Goal: Transaction & Acquisition: Book appointment/travel/reservation

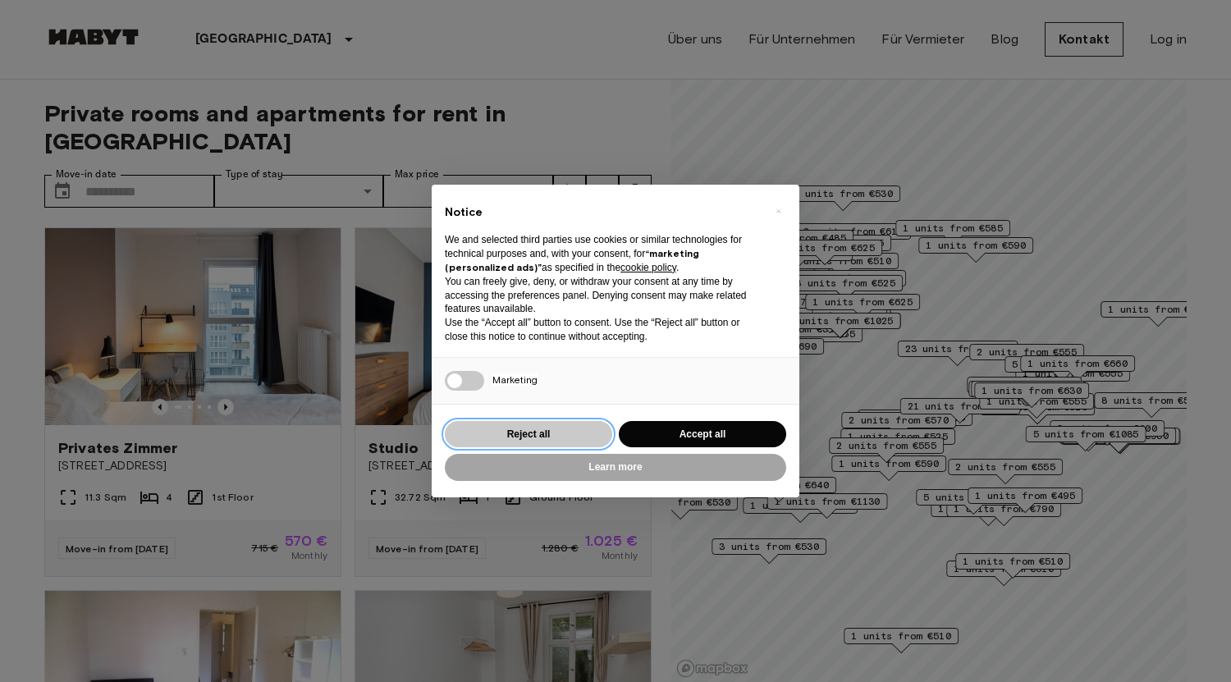
click at [553, 438] on button "Reject all" at bounding box center [528, 434] width 167 height 27
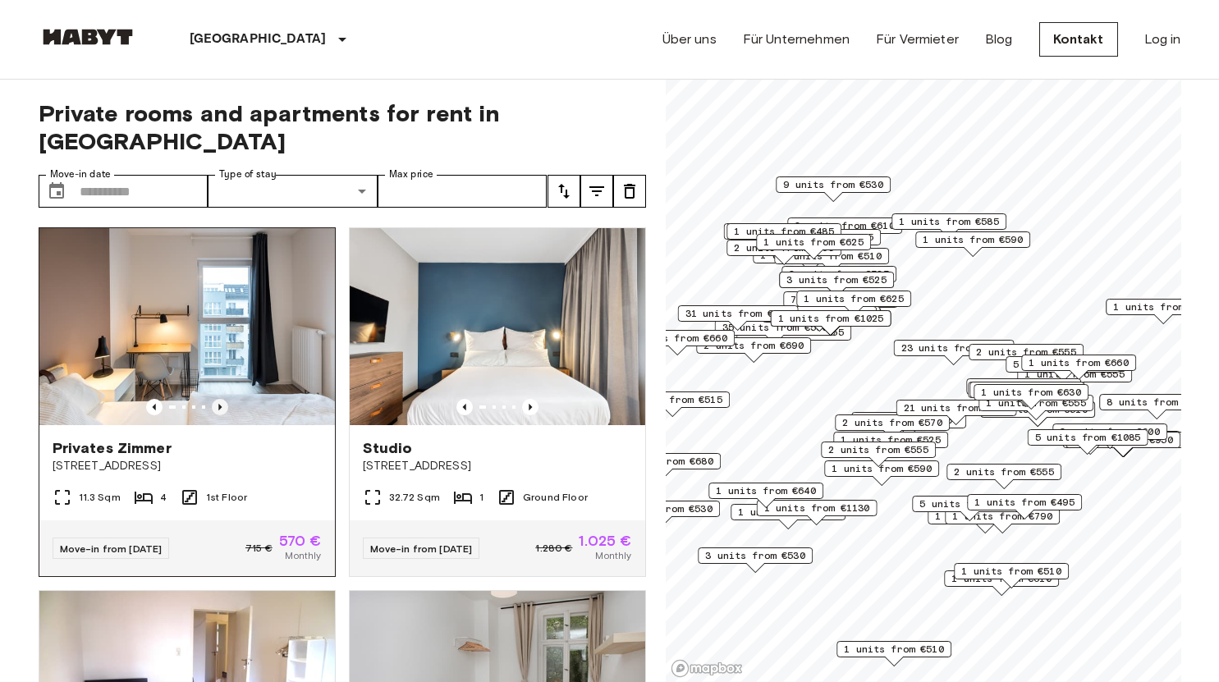
click at [214, 399] on icon "Previous image" at bounding box center [220, 407] width 16 height 16
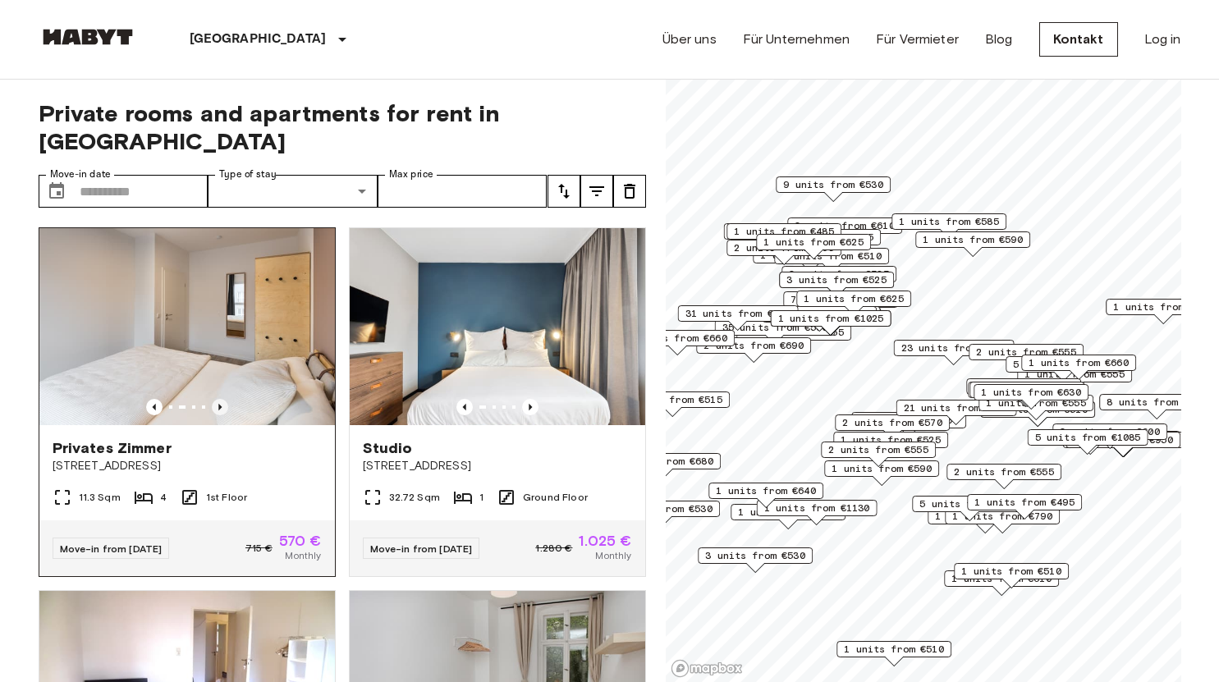
click at [214, 399] on icon "Previous image" at bounding box center [220, 407] width 16 height 16
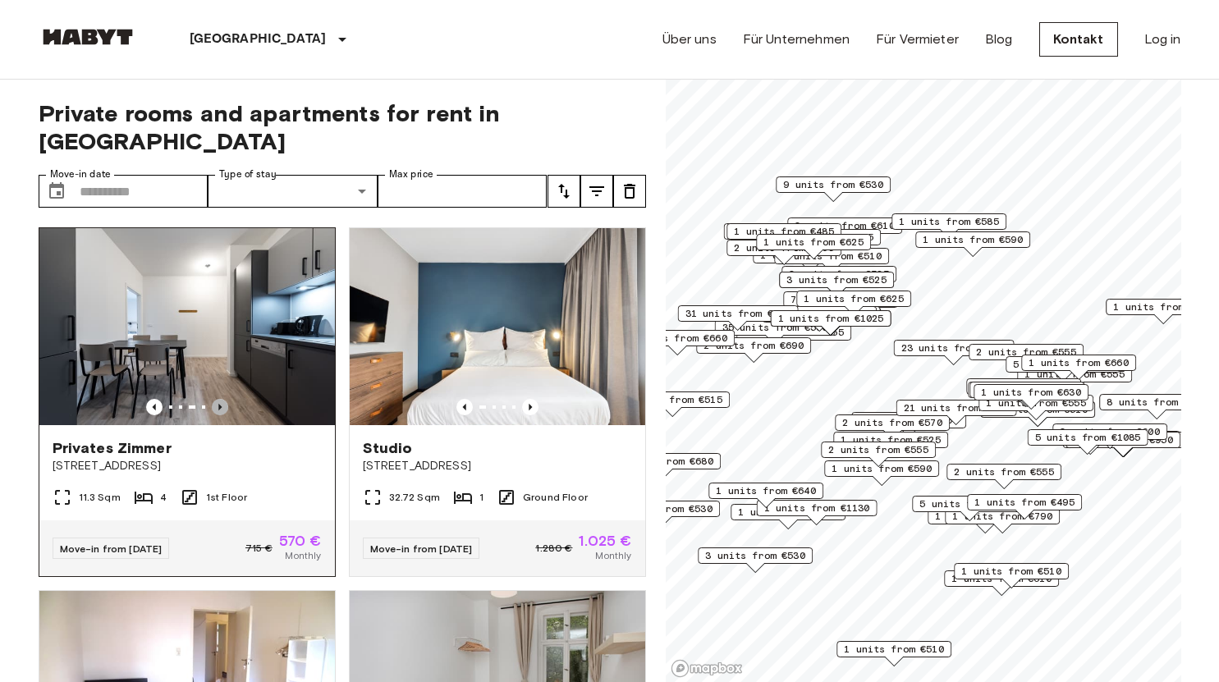
click at [214, 399] on icon "Previous image" at bounding box center [220, 407] width 16 height 16
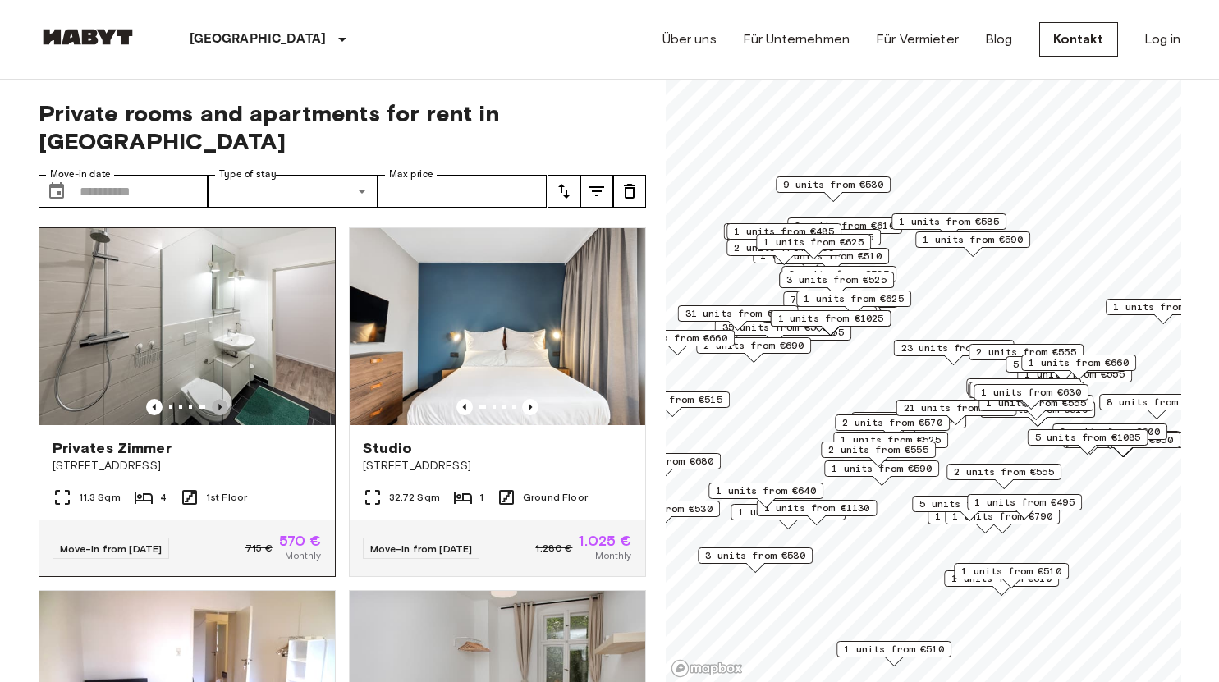
click at [214, 399] on icon "Previous image" at bounding box center [220, 407] width 16 height 16
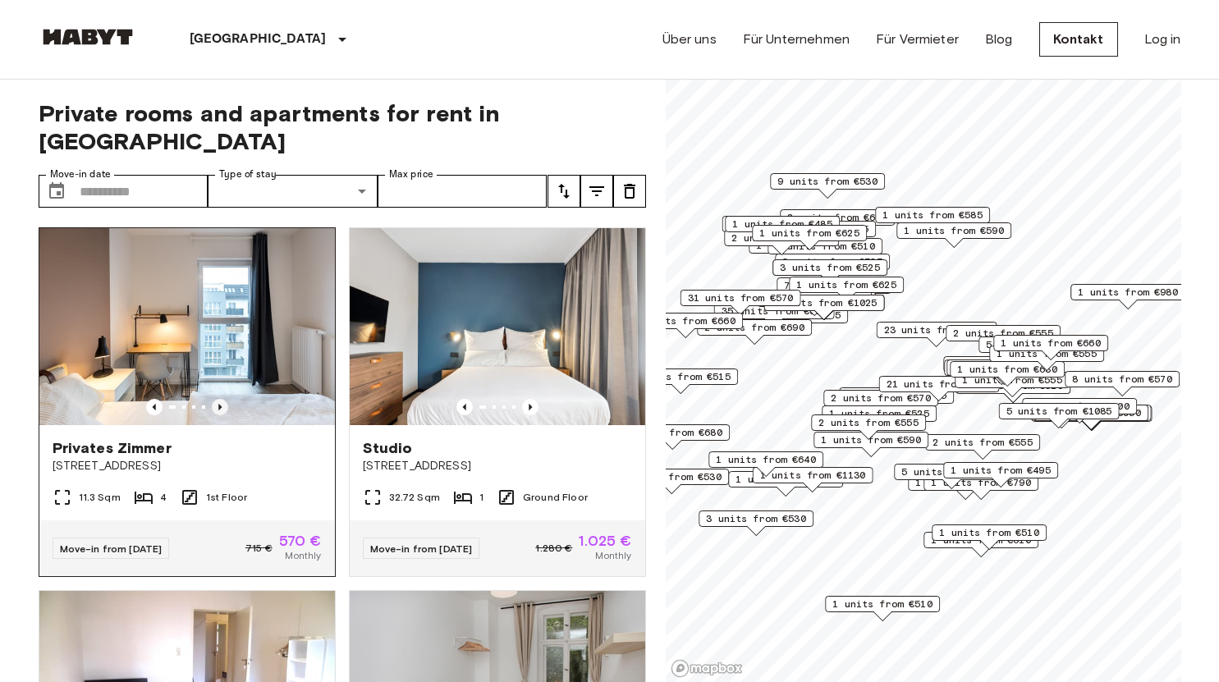
click at [222, 399] on icon "Previous image" at bounding box center [220, 407] width 16 height 16
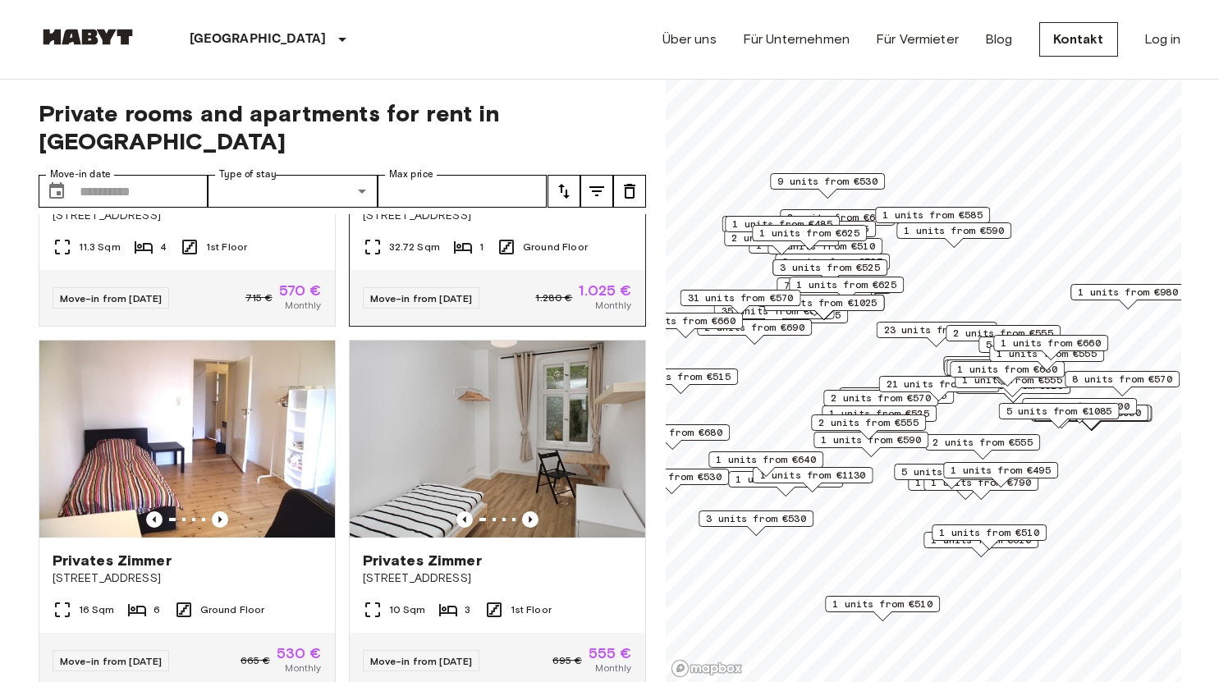
scroll to position [328, 0]
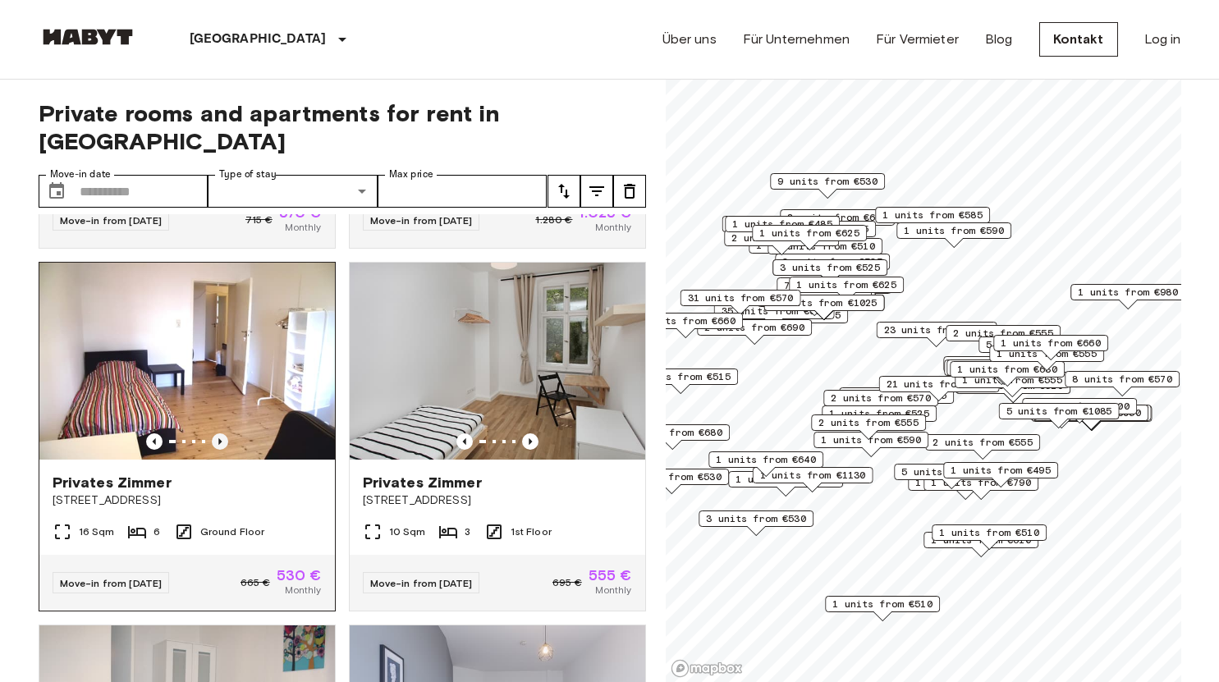
click at [221, 433] on icon "Previous image" at bounding box center [220, 441] width 16 height 16
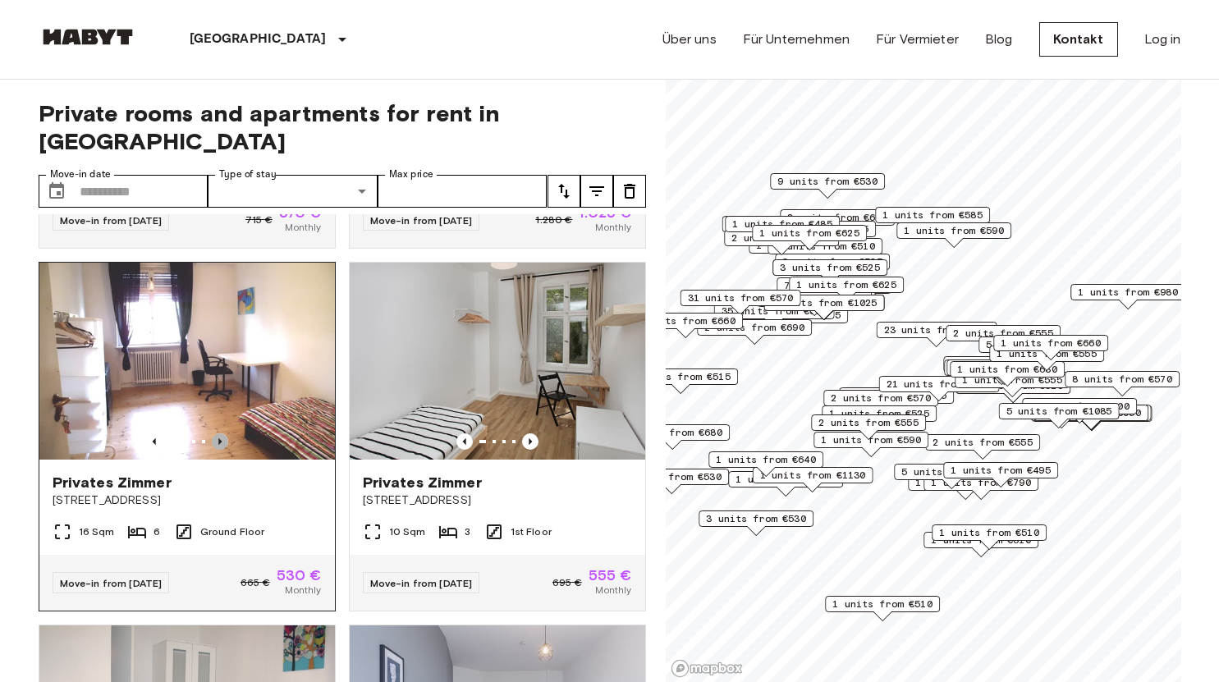
click at [221, 433] on icon "Previous image" at bounding box center [220, 441] width 16 height 16
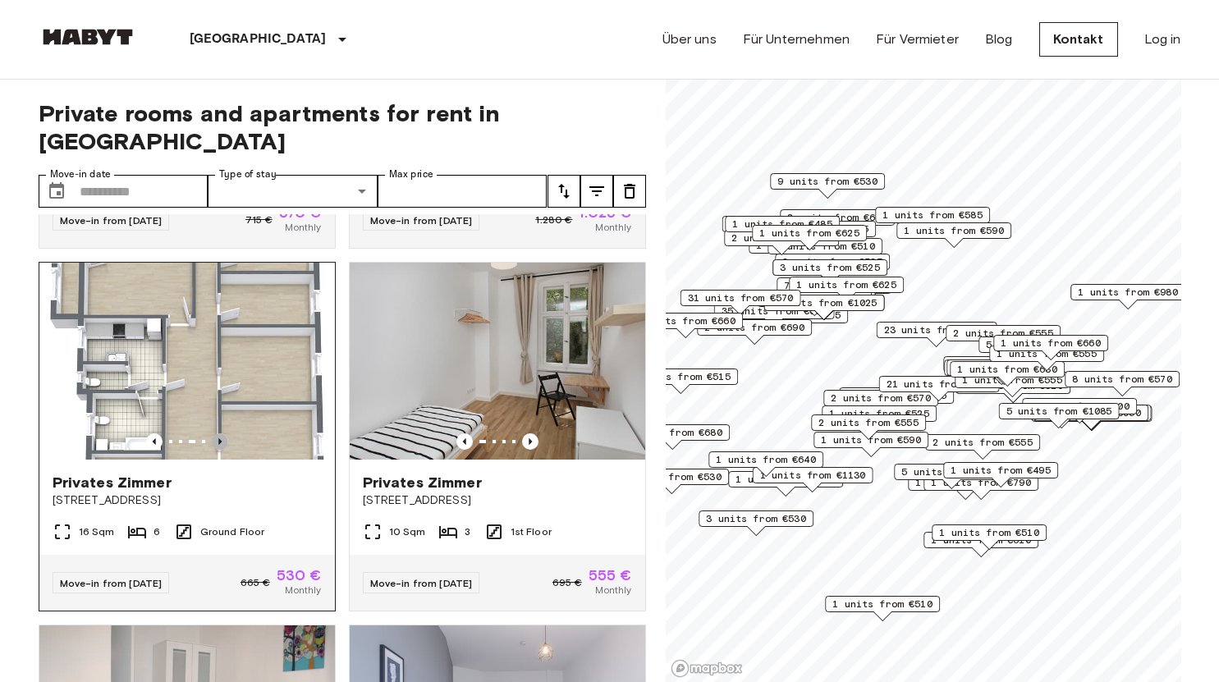
click at [221, 433] on icon "Previous image" at bounding box center [220, 441] width 16 height 16
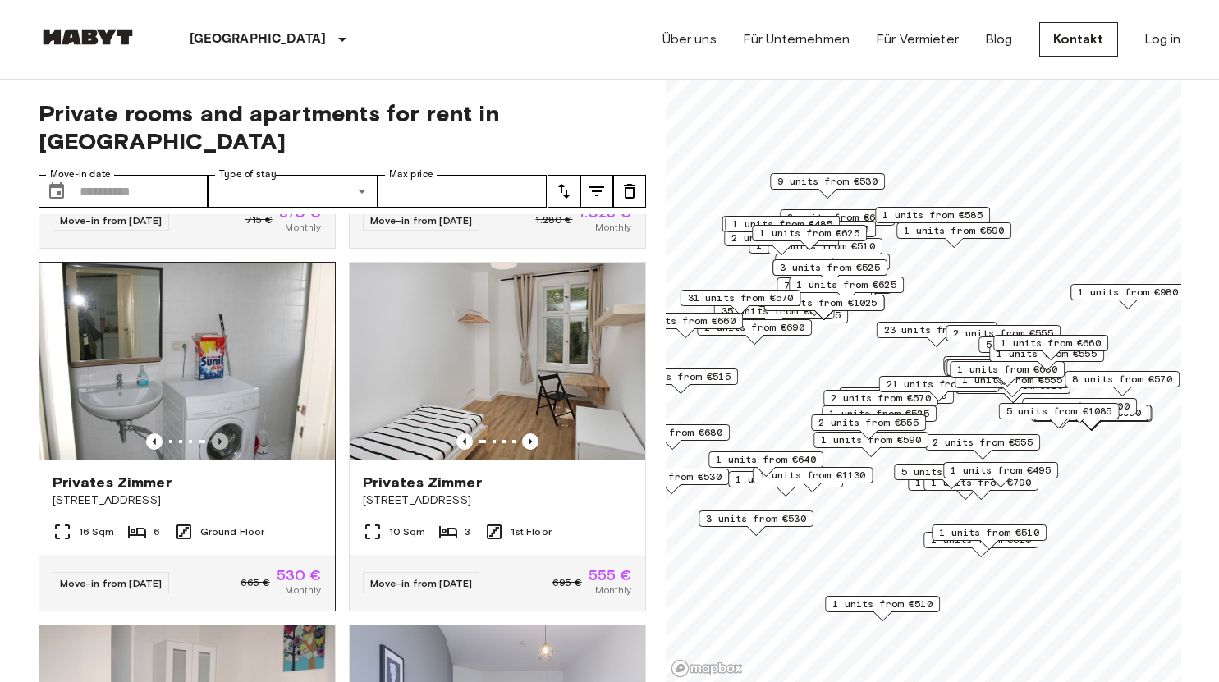
click at [221, 433] on icon "Previous image" at bounding box center [220, 441] width 16 height 16
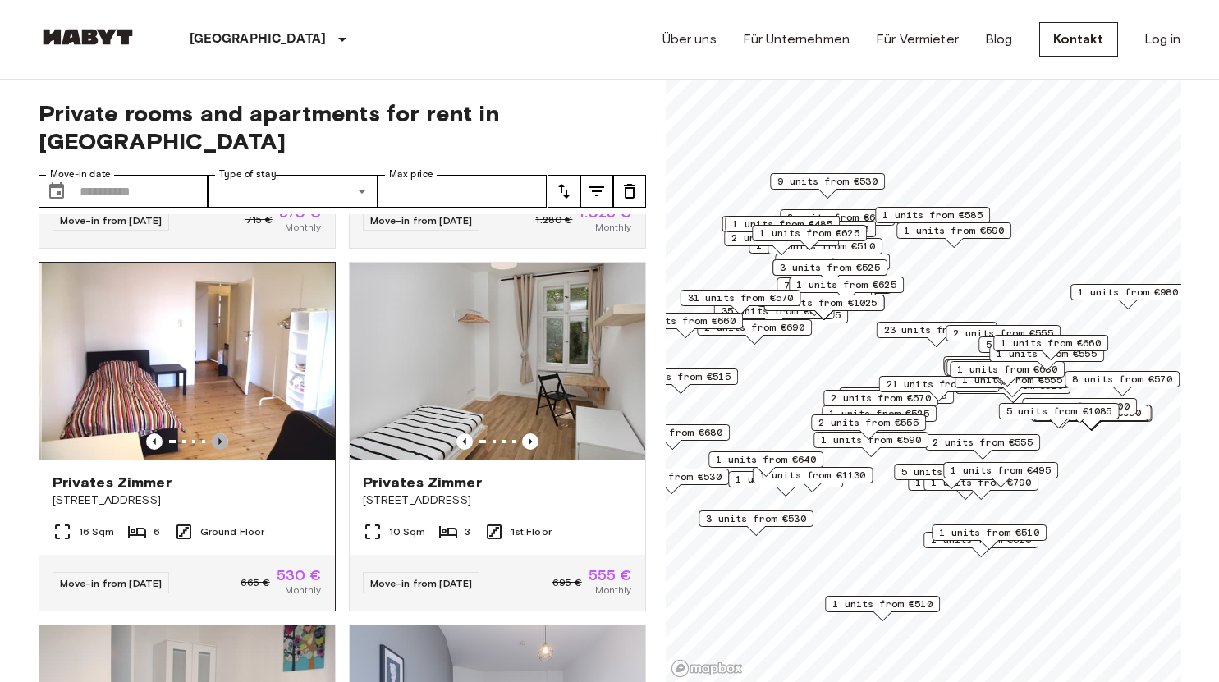
click at [221, 433] on icon "Previous image" at bounding box center [220, 441] width 16 height 16
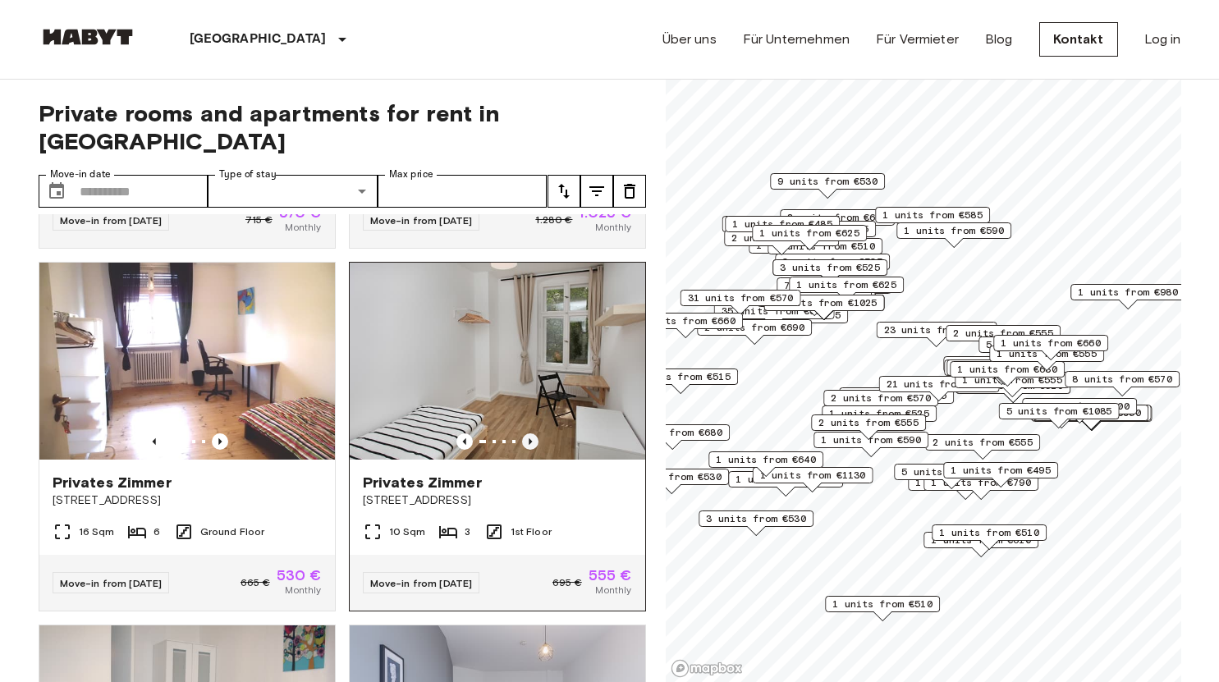
click at [529, 438] on icon "Previous image" at bounding box center [530, 441] width 3 height 7
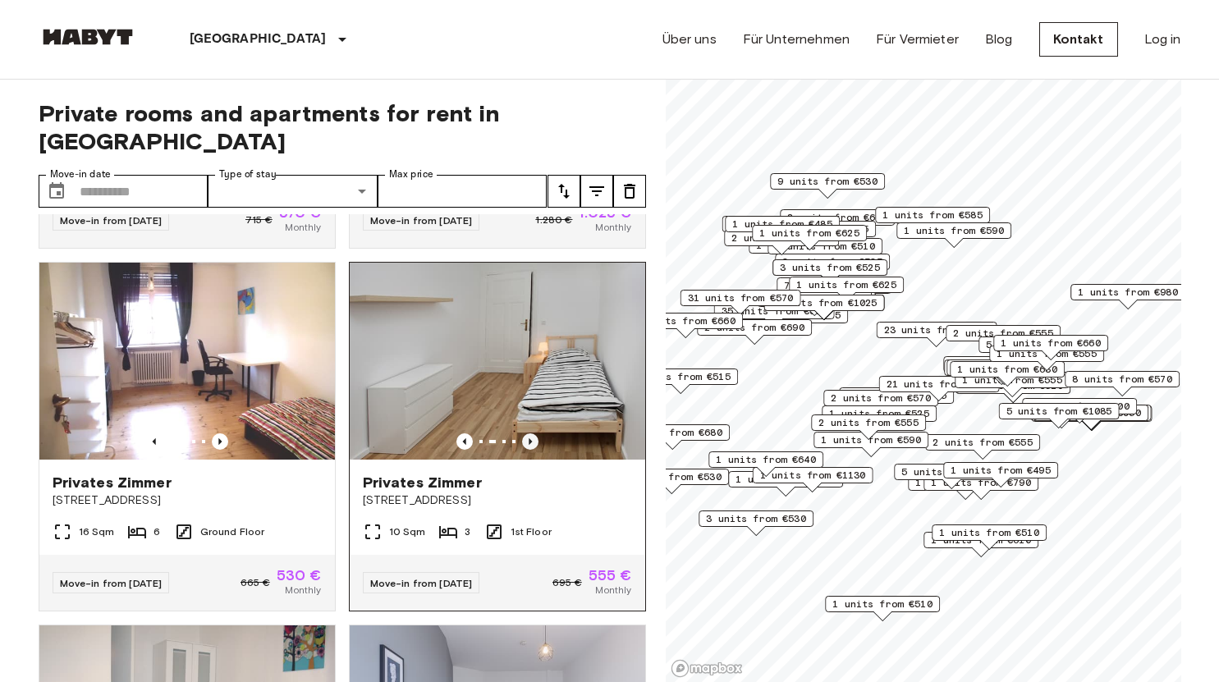
click at [529, 438] on icon "Previous image" at bounding box center [530, 441] width 3 height 7
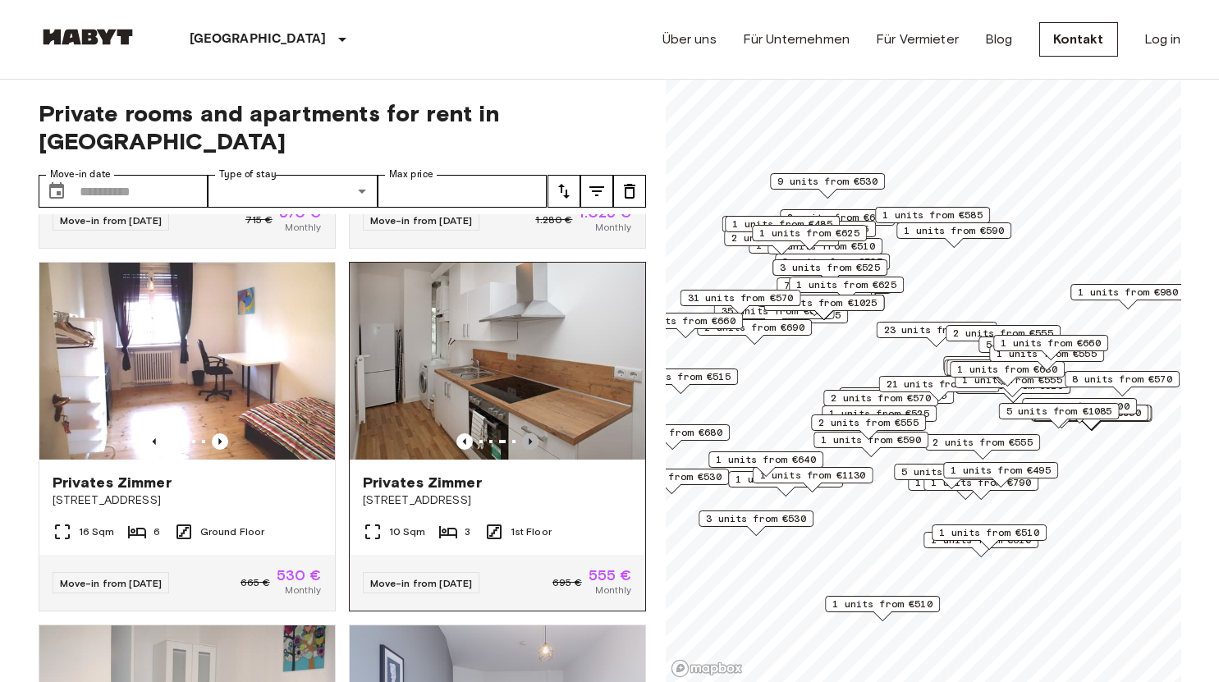
click at [529, 438] on icon "Previous image" at bounding box center [530, 441] width 3 height 7
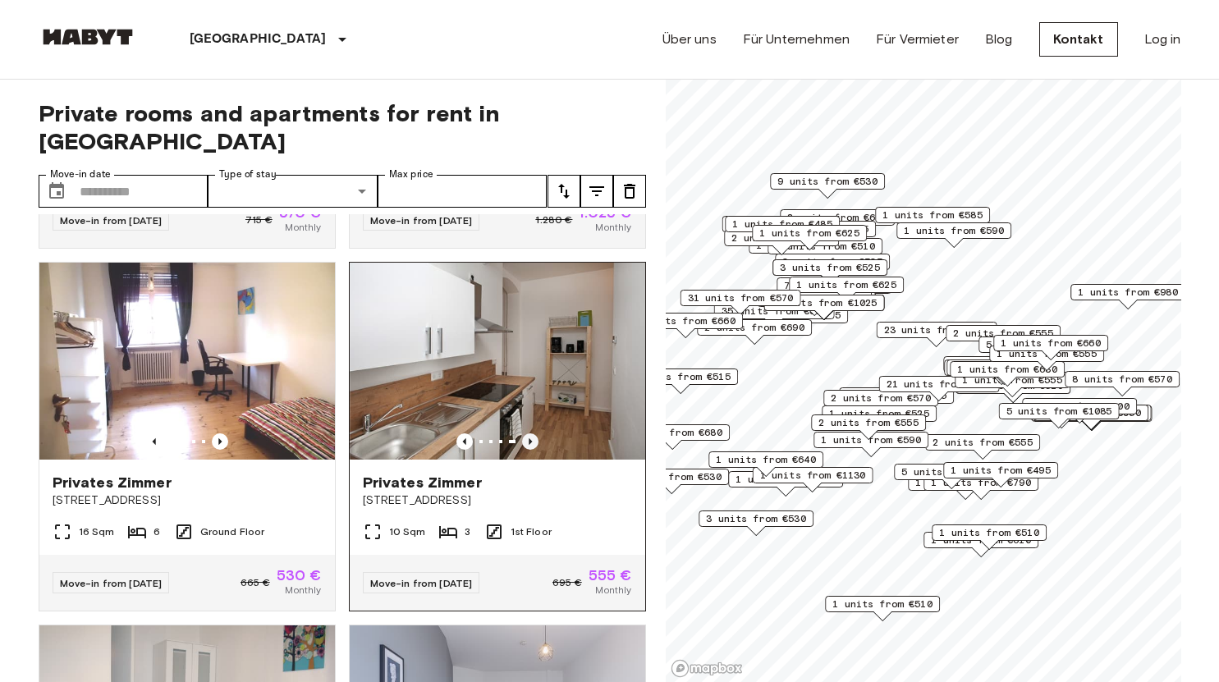
click at [529, 438] on icon "Previous image" at bounding box center [530, 441] width 3 height 7
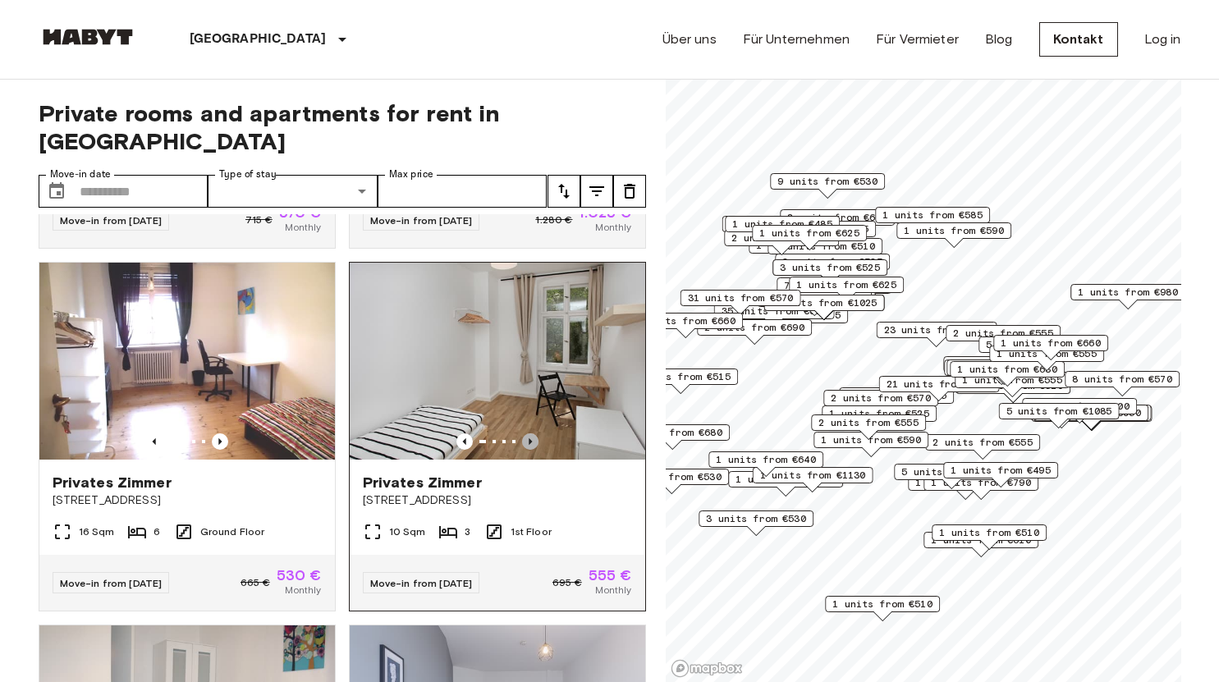
click at [529, 438] on icon "Previous image" at bounding box center [530, 441] width 3 height 7
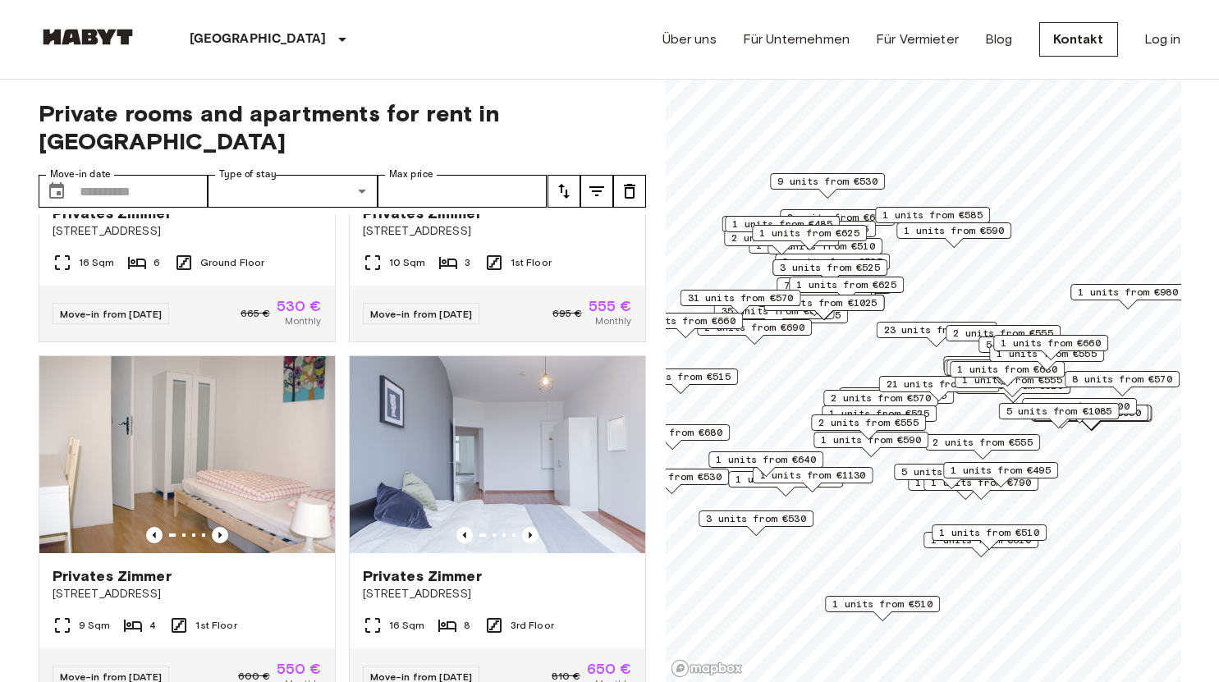
scroll to position [657, 0]
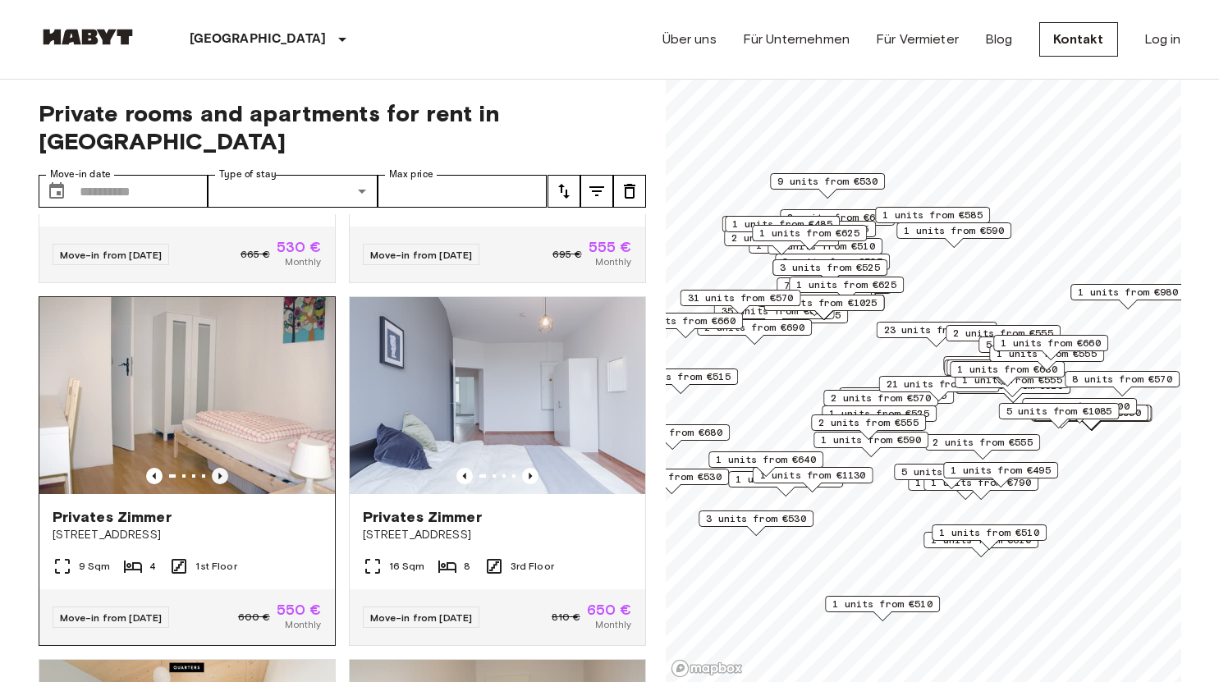
click at [220, 468] on icon "Previous image" at bounding box center [220, 476] width 16 height 16
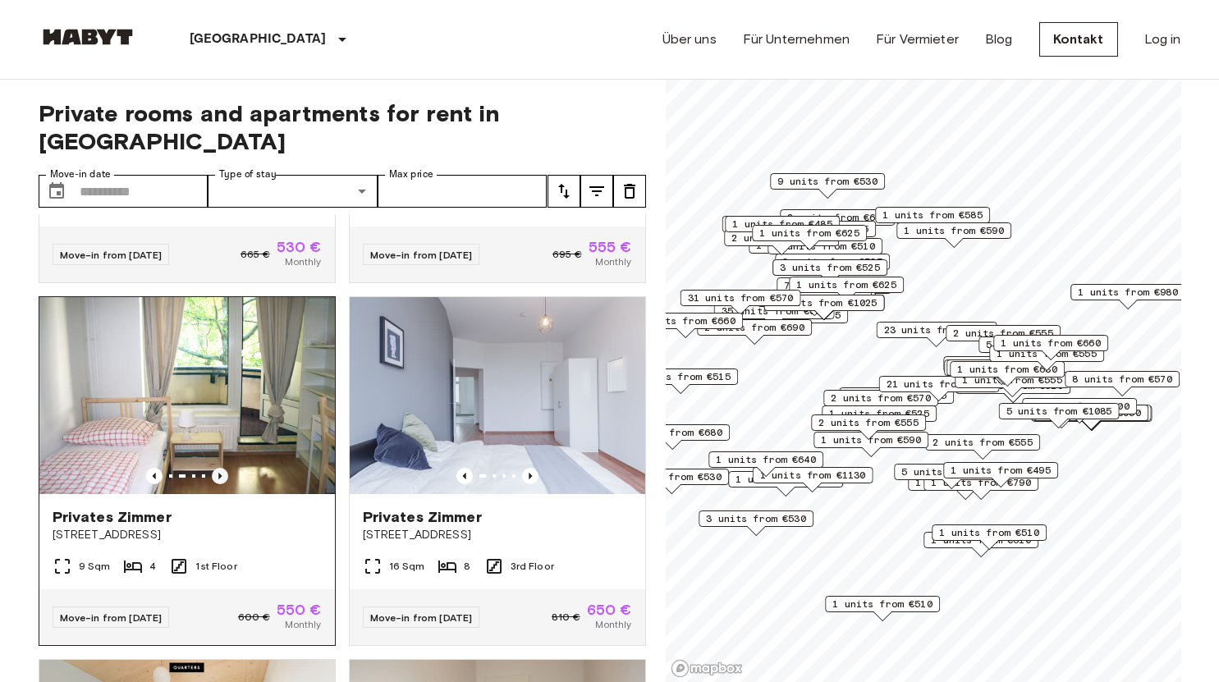
click at [220, 468] on icon "Previous image" at bounding box center [220, 476] width 16 height 16
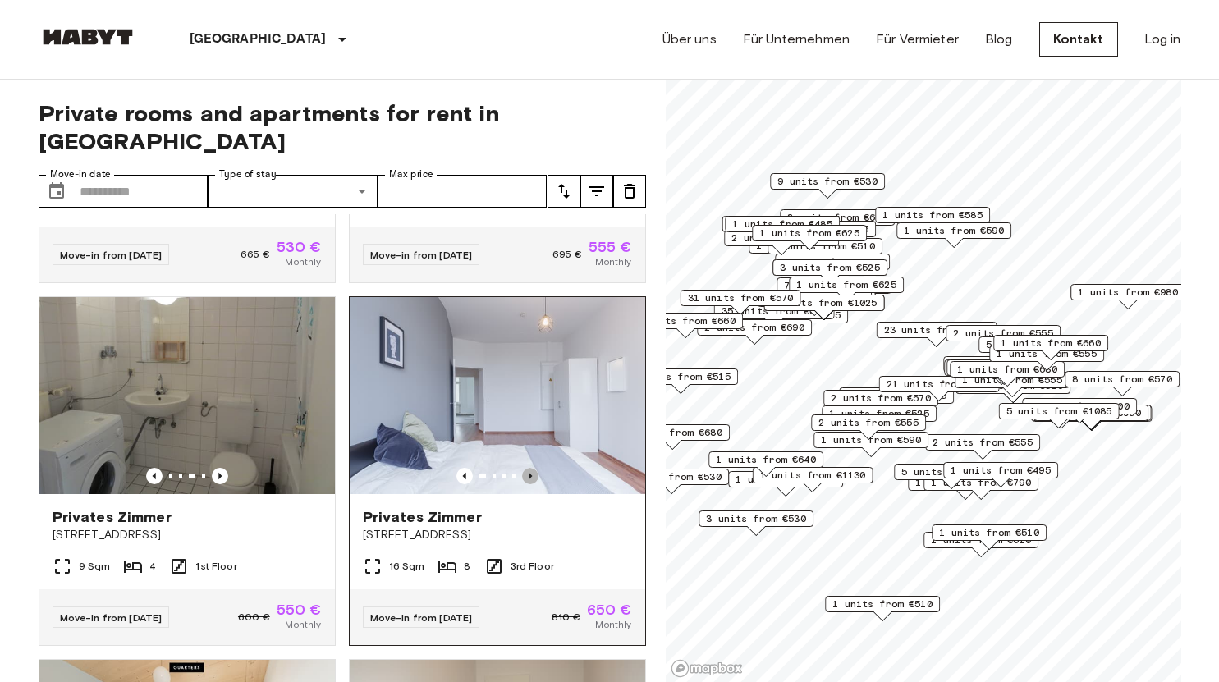
click at [522, 468] on icon "Previous image" at bounding box center [530, 476] width 16 height 16
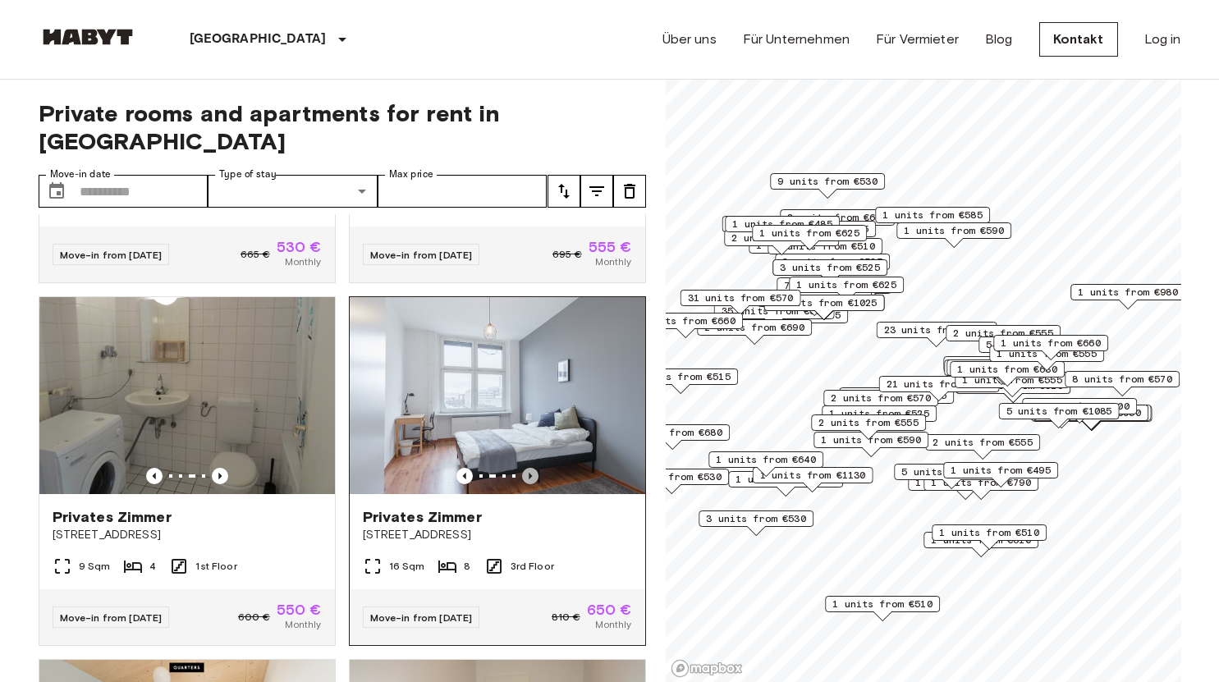
click at [522, 468] on icon "Previous image" at bounding box center [530, 476] width 16 height 16
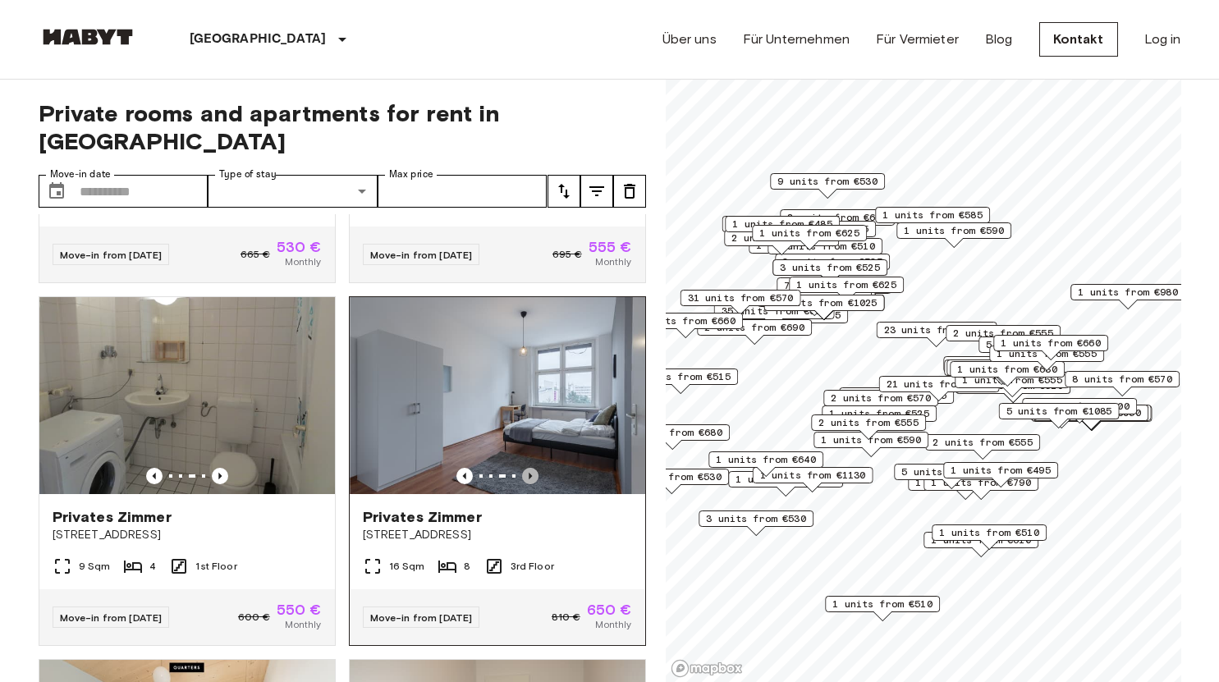
click at [522, 468] on icon "Previous image" at bounding box center [530, 476] width 16 height 16
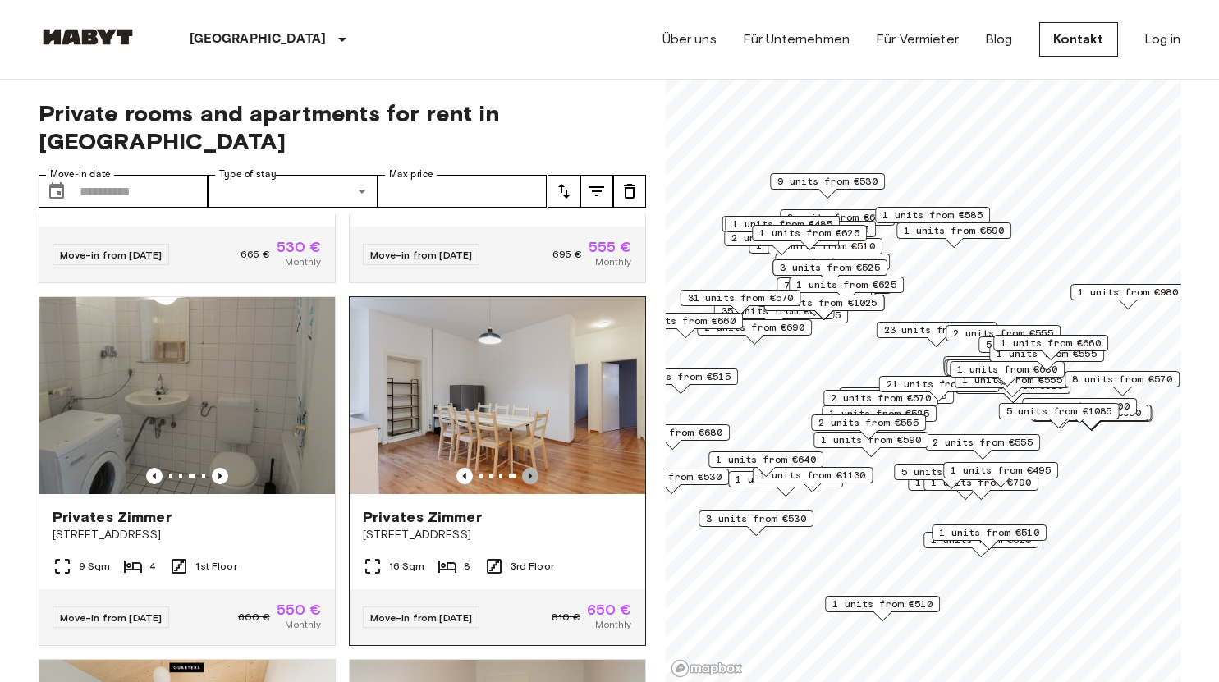
click at [522, 468] on icon "Previous image" at bounding box center [530, 476] width 16 height 16
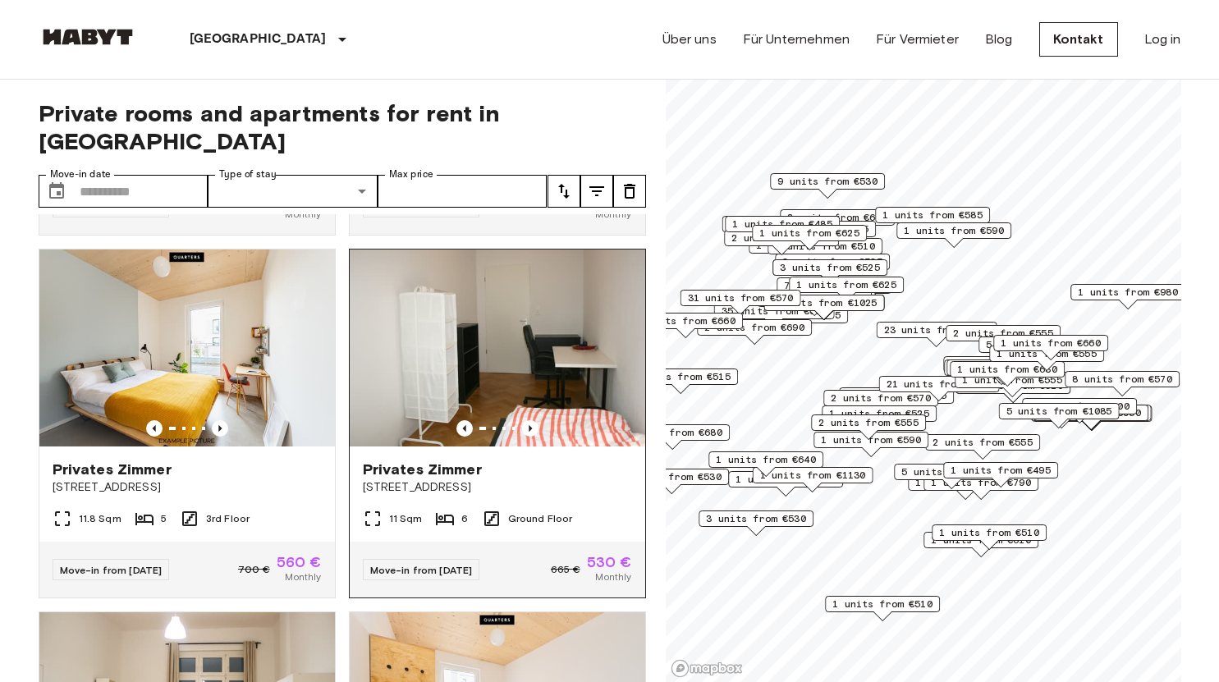
scroll to position [821, 0]
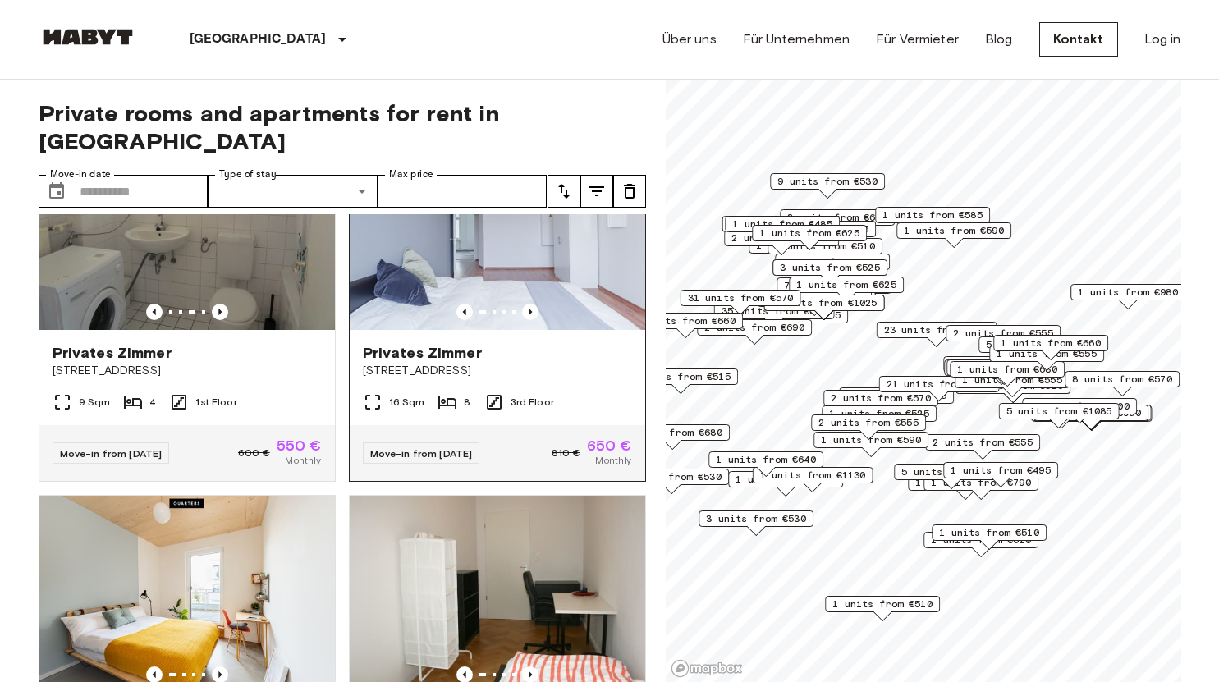
click at [535, 363] on span "Müllerstraße 6" at bounding box center [497, 371] width 269 height 16
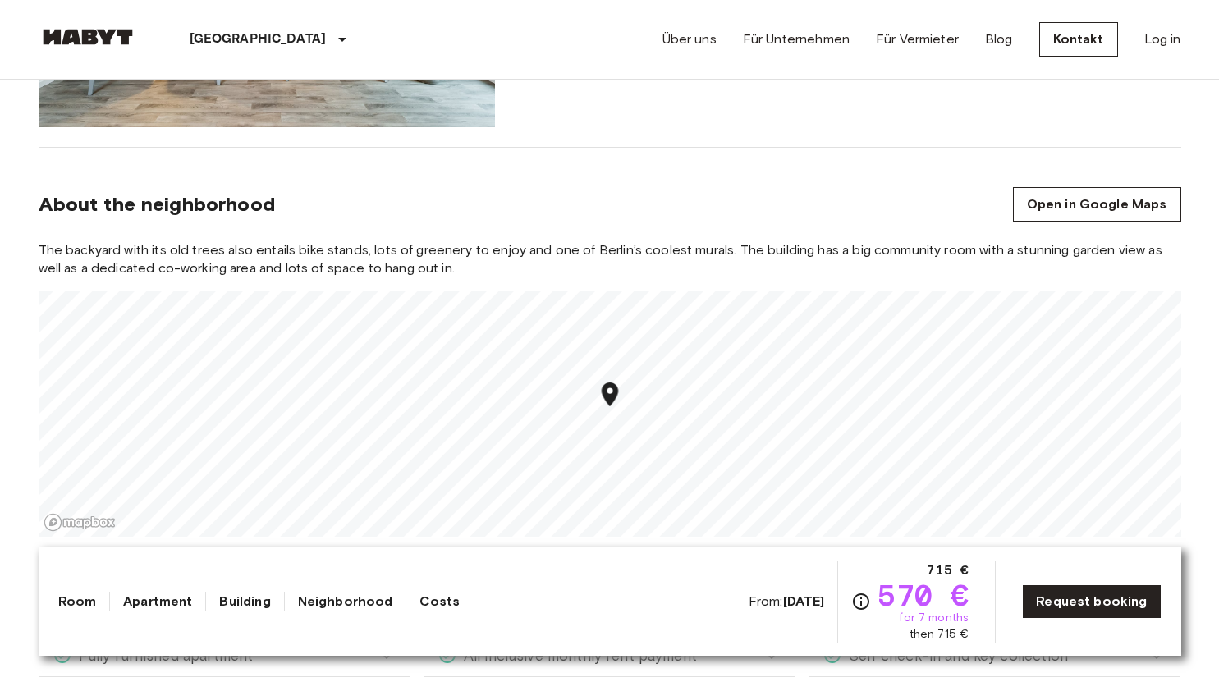
scroll to position [1642, 0]
